Goal: Find specific page/section: Find specific page/section

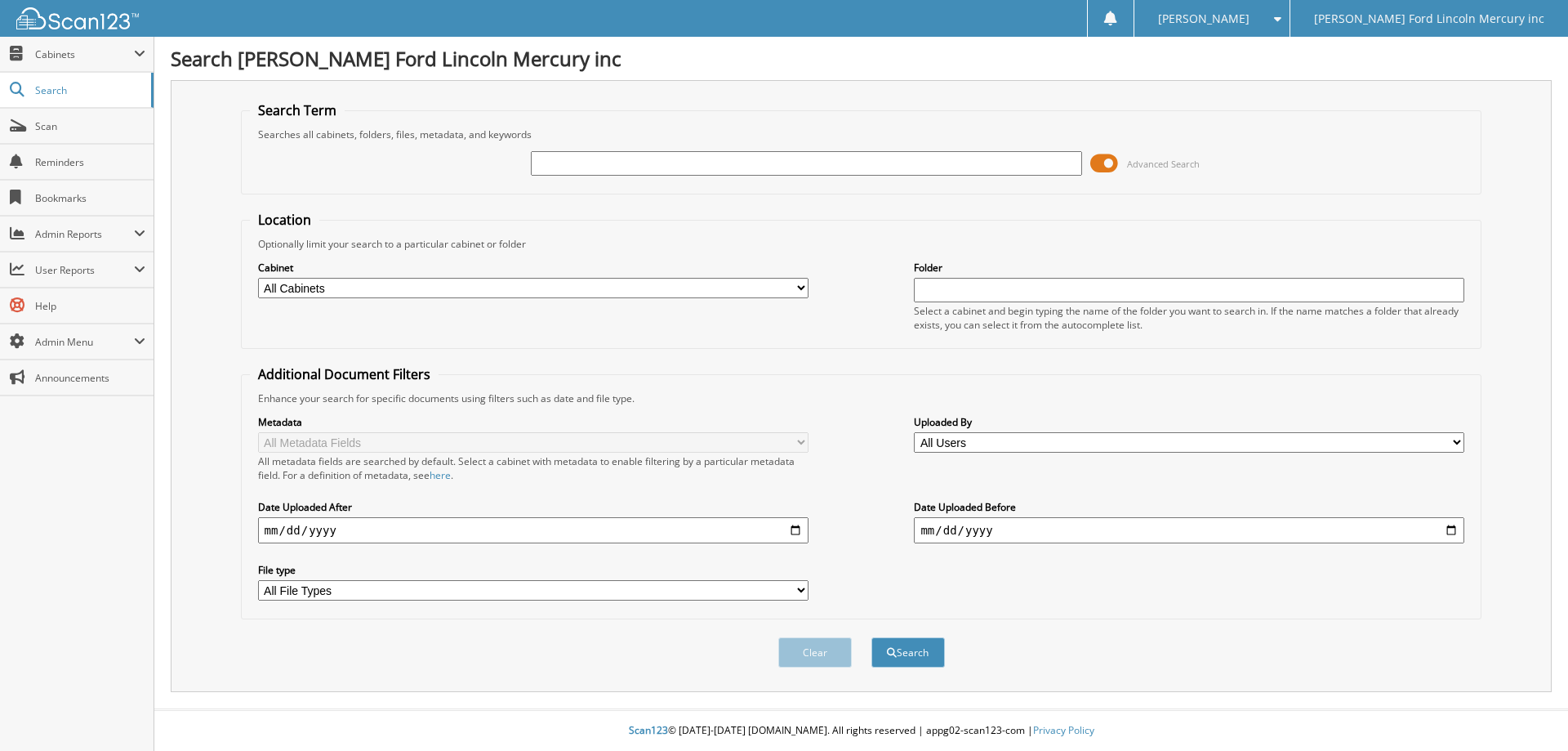
click at [575, 162] on input "text" at bounding box center [805, 163] width 551 height 25
type input "120305"
click at [871, 637] on button "Search" at bounding box center [908, 653] width 73 height 31
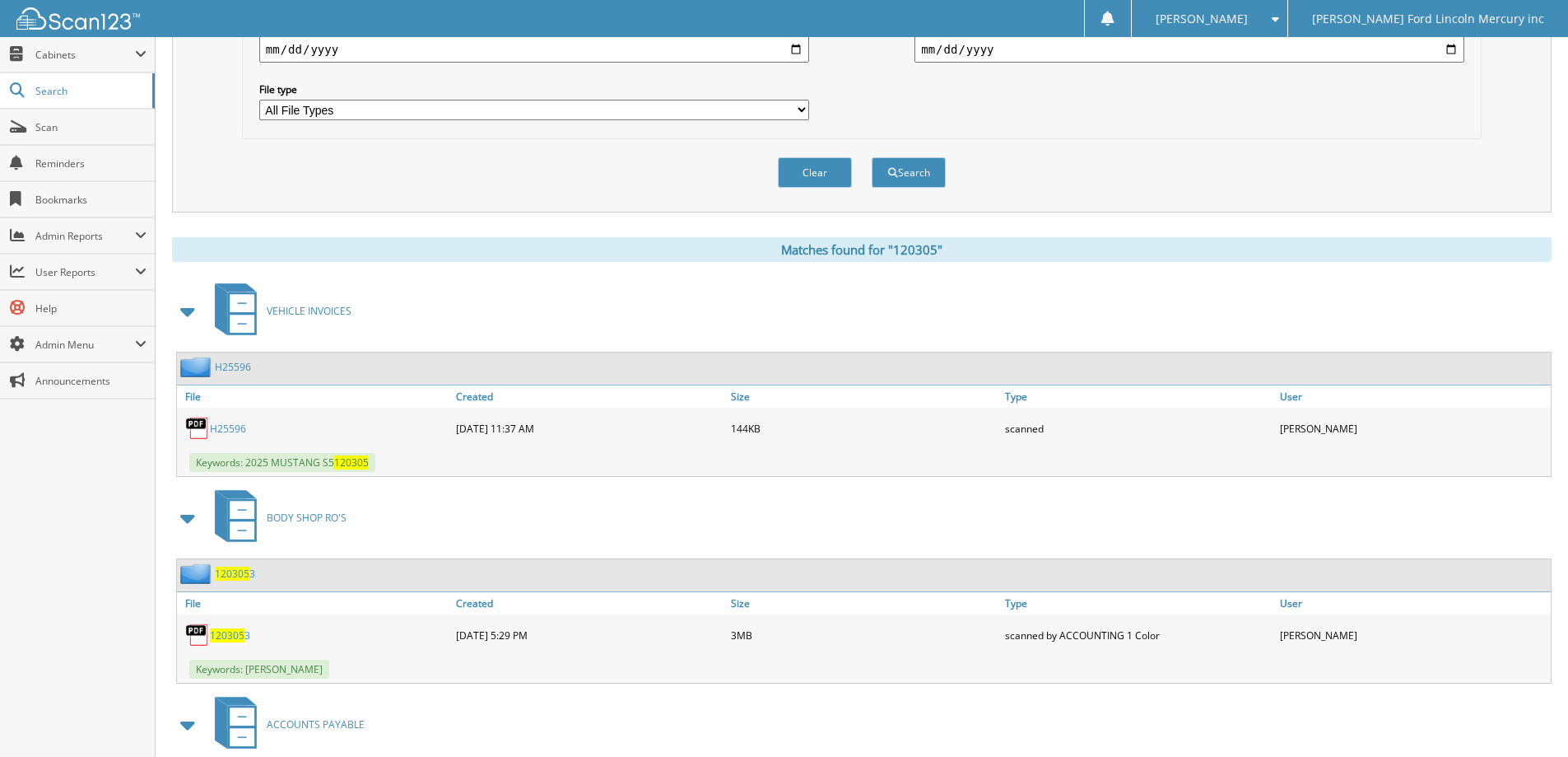
scroll to position [494, 0]
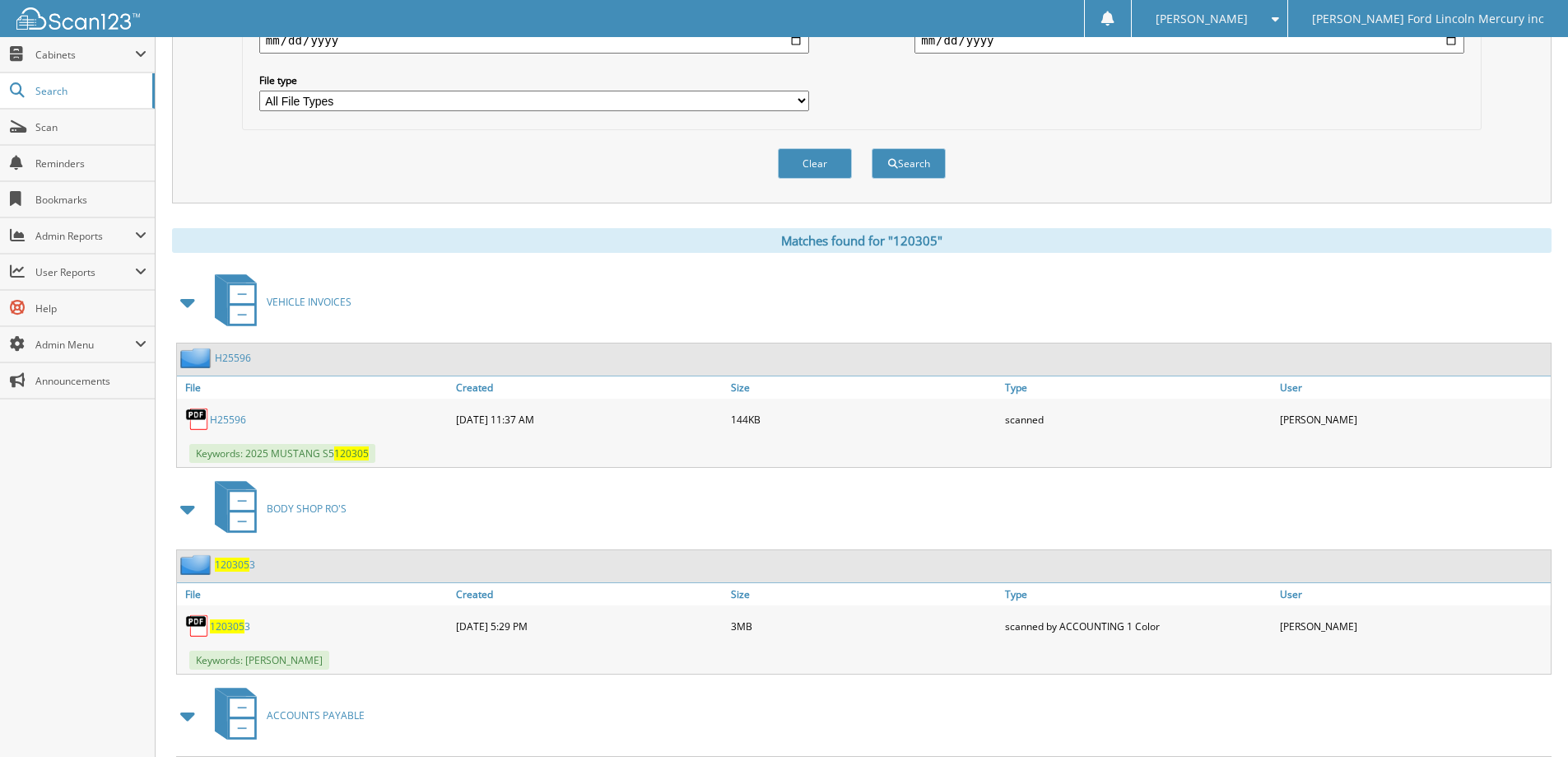
click at [229, 419] on link "H25596" at bounding box center [228, 419] width 37 height 14
click at [123, 345] on span "Admin Menu" at bounding box center [86, 344] width 100 height 14
click at [89, 409] on span "Cabinet Permission" at bounding box center [87, 416] width 121 height 14
